Goal: Find specific page/section: Find specific page/section

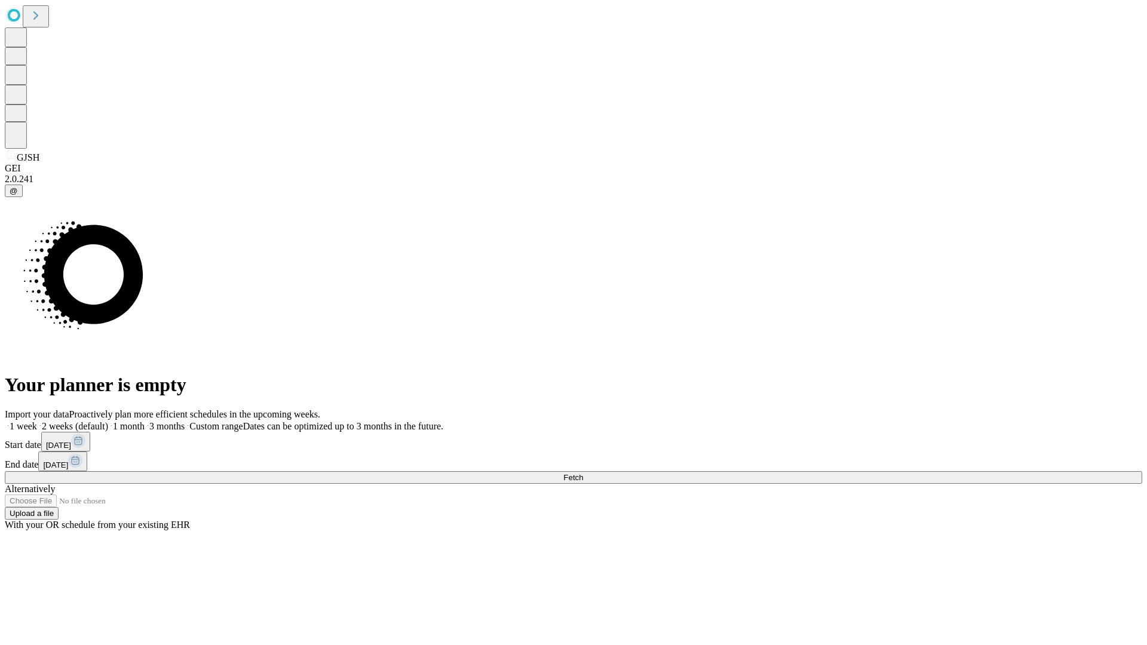
click at [583, 473] on span "Fetch" at bounding box center [573, 477] width 20 height 9
